Goal: Transaction & Acquisition: Purchase product/service

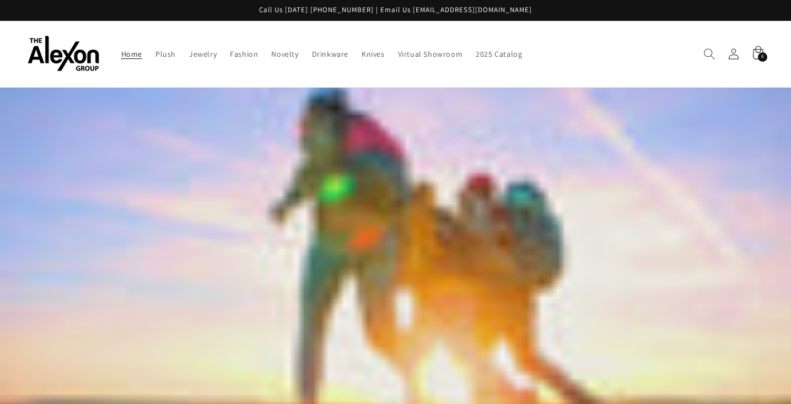
click at [711, 48] on icon "Search" at bounding box center [709, 54] width 12 height 12
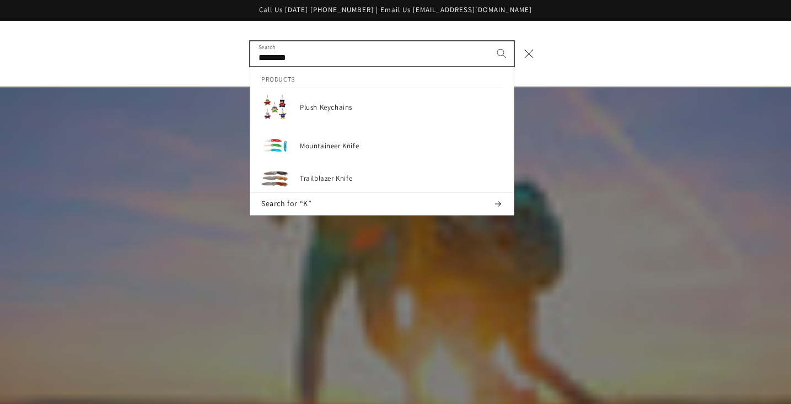
type input "********"
click at [489, 41] on button "Search" at bounding box center [501, 53] width 24 height 24
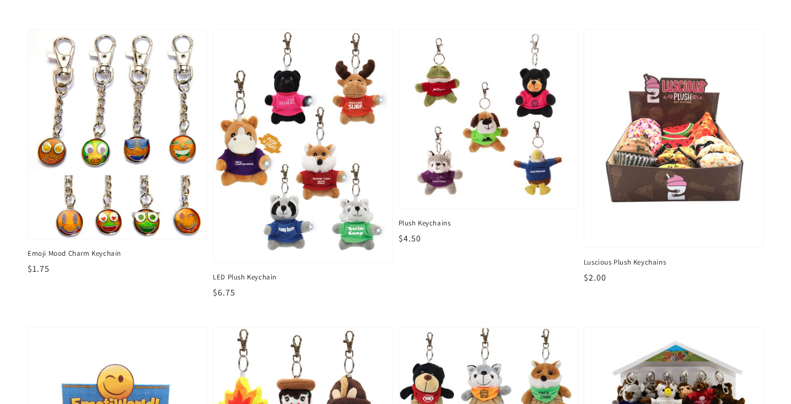
scroll to position [239, 0]
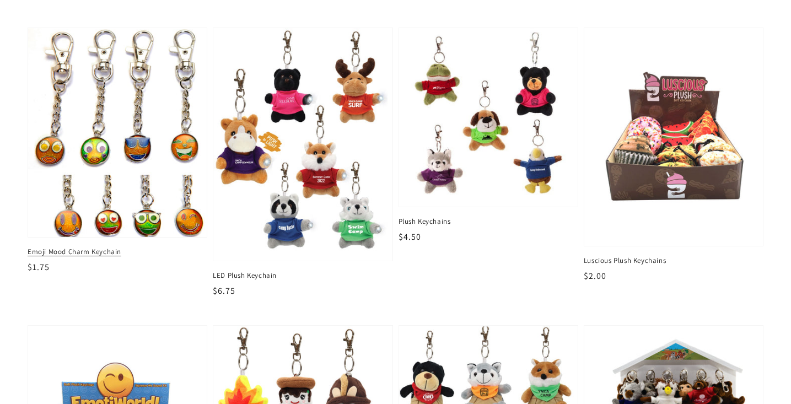
click at [133, 222] on img at bounding box center [117, 132] width 184 height 215
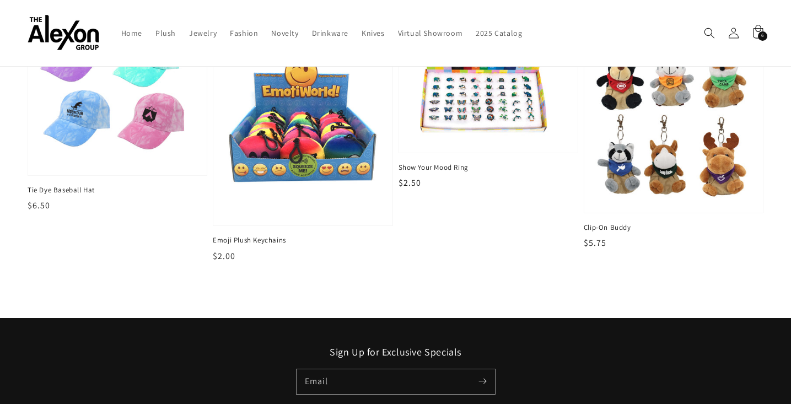
scroll to position [495, 0]
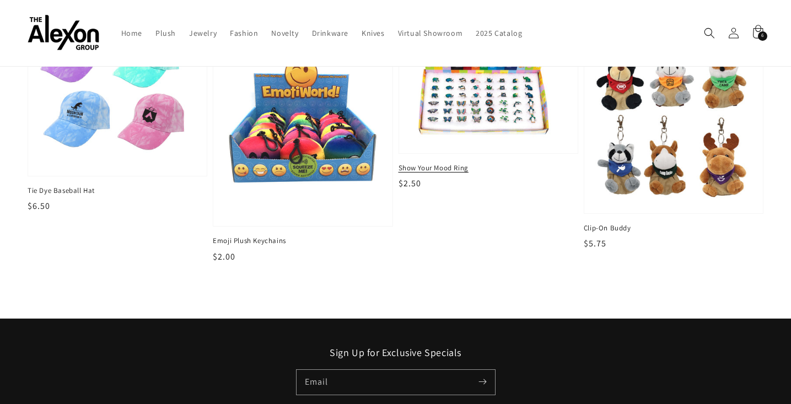
click at [473, 163] on span "Show Your Mood Ring" at bounding box center [488, 168] width 180 height 10
